Goal: Transaction & Acquisition: Purchase product/service

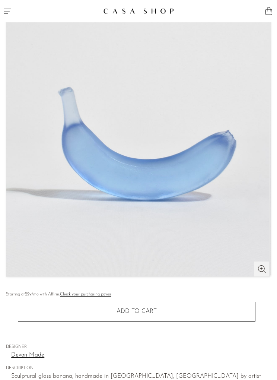
scroll to position [55, 0]
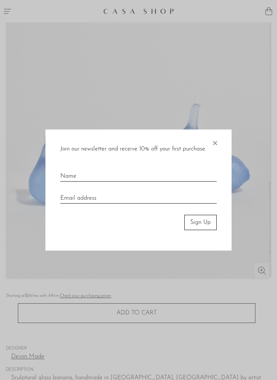
click at [215, 154] on span "×" at bounding box center [214, 142] width 7 height 24
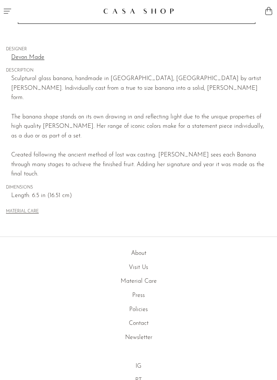
scroll to position [354, 0]
click at [6, 11] on icon "Menu" at bounding box center [7, 11] width 7 height 5
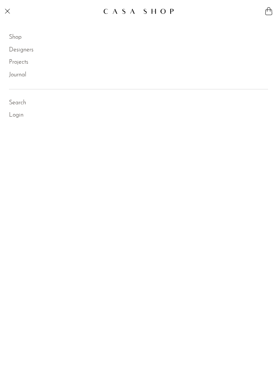
click at [21, 37] on link "Shop" at bounding box center [15, 38] width 13 height 10
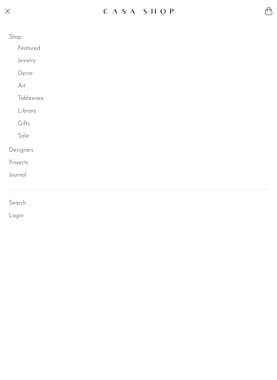
click at [30, 62] on link "Jewelry" at bounding box center [27, 61] width 18 height 10
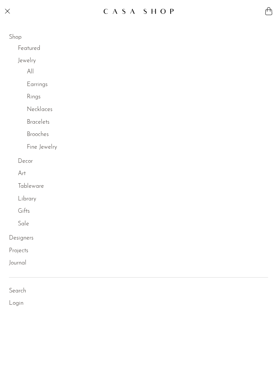
click at [31, 75] on link "All" at bounding box center [30, 72] width 7 height 10
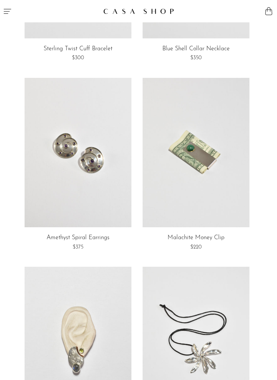
scroll to position [330, 0]
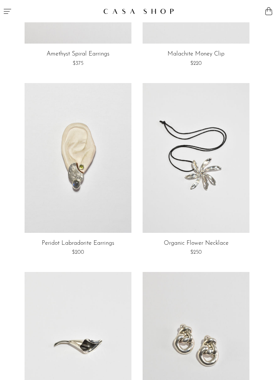
click at [204, 141] on link at bounding box center [196, 158] width 107 height 150
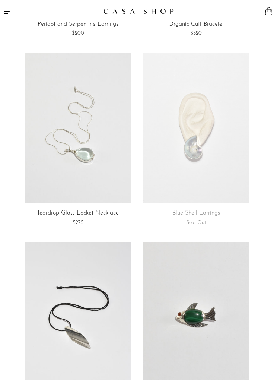
scroll to position [1301, 0]
click at [117, 170] on link at bounding box center [78, 127] width 107 height 150
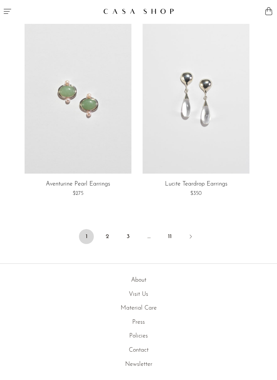
scroll to position [3221, 0]
click at [109, 229] on link "2" at bounding box center [107, 236] width 15 height 15
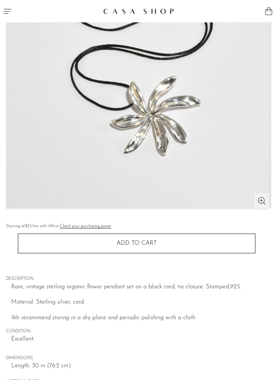
scroll to position [126, 0]
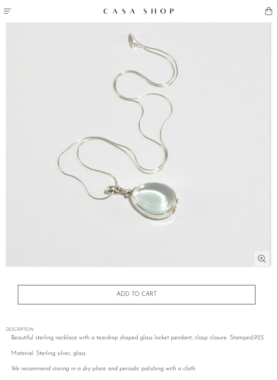
scroll to position [70, 0]
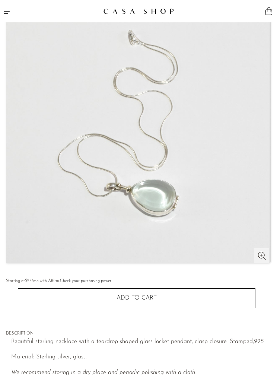
click at [218, 163] on img at bounding box center [137, 131] width 263 height 264
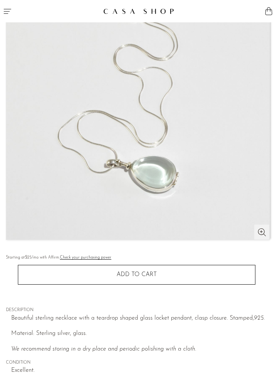
scroll to position [95, 0]
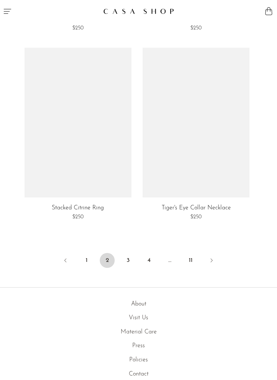
scroll to position [3202, 0]
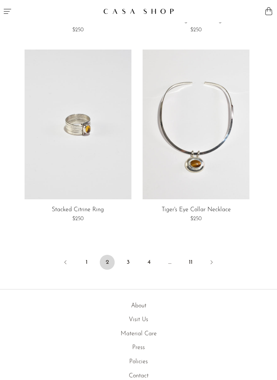
click at [128, 256] on link "3" at bounding box center [128, 262] width 15 height 15
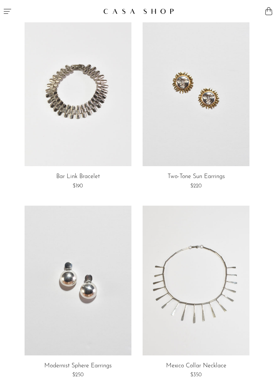
scroll to position [13, 0]
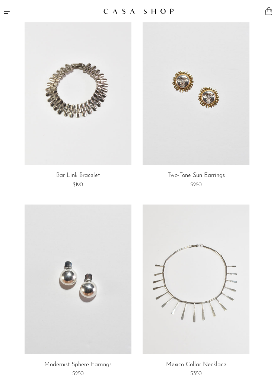
click at [204, 173] on link "Two-Tone Sun Earrings" at bounding box center [196, 176] width 57 height 7
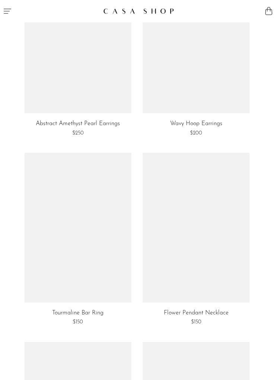
scroll to position [2524, 0]
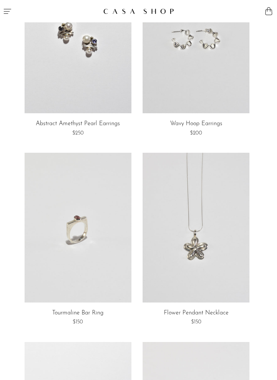
click at [220, 238] on link at bounding box center [196, 228] width 107 height 150
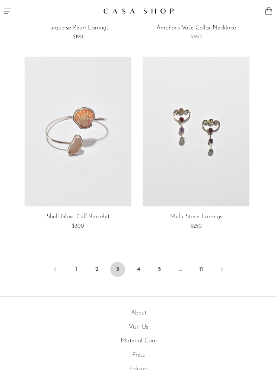
scroll to position [3232, 0]
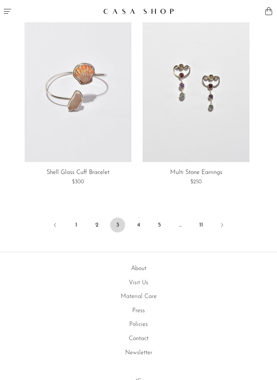
click at [226, 221] on link "Next" at bounding box center [222, 226] width 15 height 16
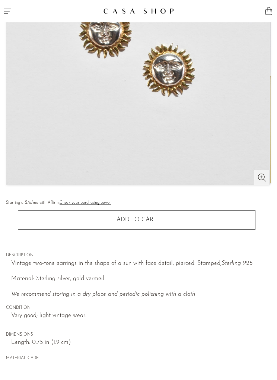
scroll to position [141, 0]
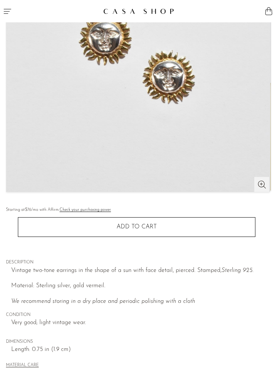
click at [192, 145] on img at bounding box center [137, 60] width 263 height 264
click at [255, 184] on img at bounding box center [137, 60] width 263 height 264
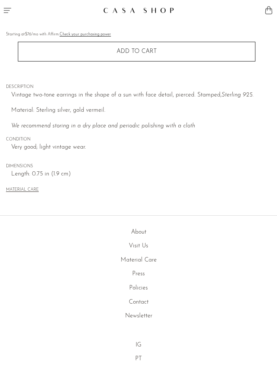
scroll to position [315, 0]
click at [13, 16] on button "Menu" at bounding box center [69, 11] width 139 height 22
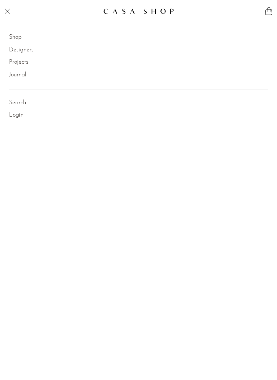
click at [16, 12] on button "Menu" at bounding box center [69, 11] width 139 height 22
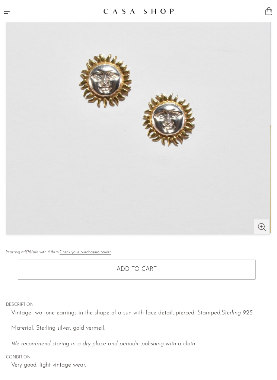
scroll to position [85, 0]
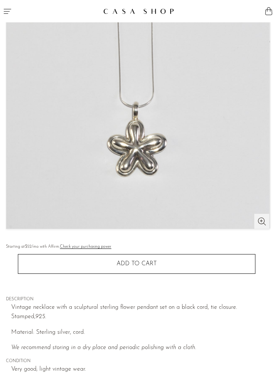
scroll to position [66, 0]
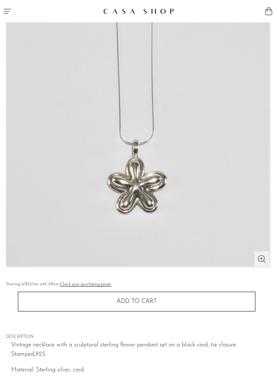
click at [225, 196] on img at bounding box center [137, 135] width 263 height 264
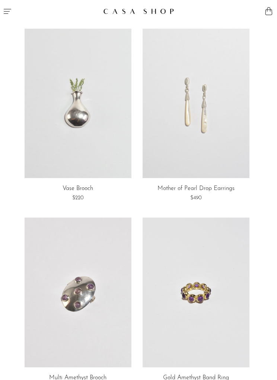
click at [5, 13] on icon "Menu" at bounding box center [7, 11] width 9 height 9
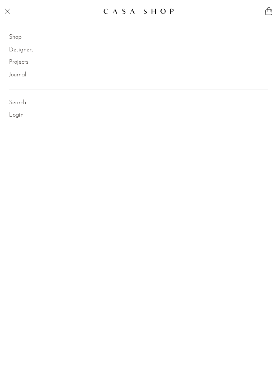
click at [6, 12] on icon "Menu" at bounding box center [7, 11] width 9 height 9
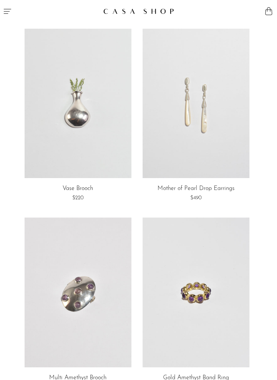
click at [111, 165] on link at bounding box center [78, 104] width 107 height 150
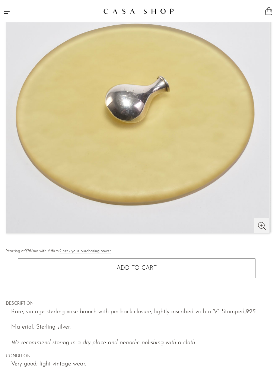
scroll to position [125, 0]
